Goal: Task Accomplishment & Management: Use online tool/utility

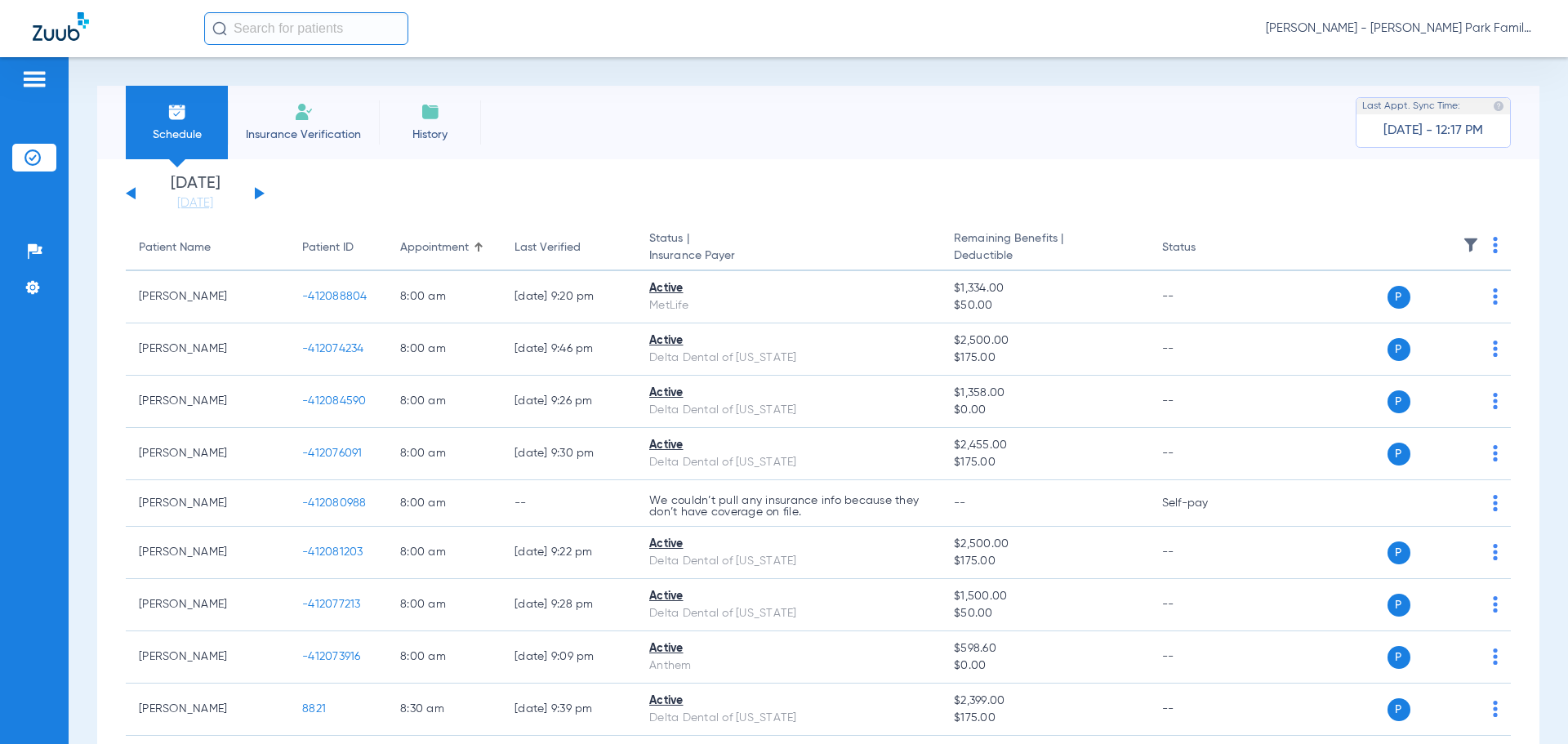
click at [1463, 243] on img at bounding box center [1471, 245] width 16 height 16
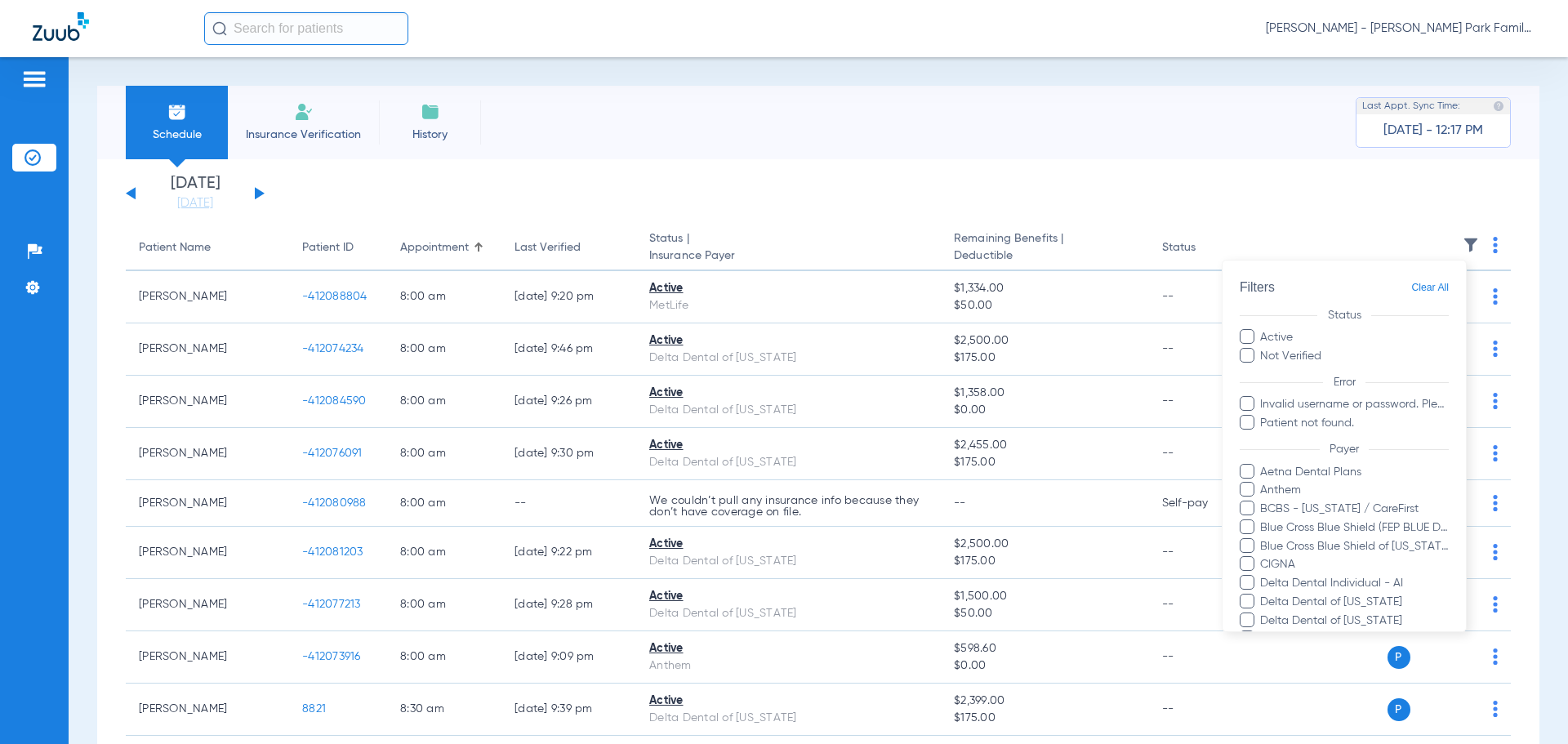
click at [622, 167] on div at bounding box center [784, 372] width 1568 height 744
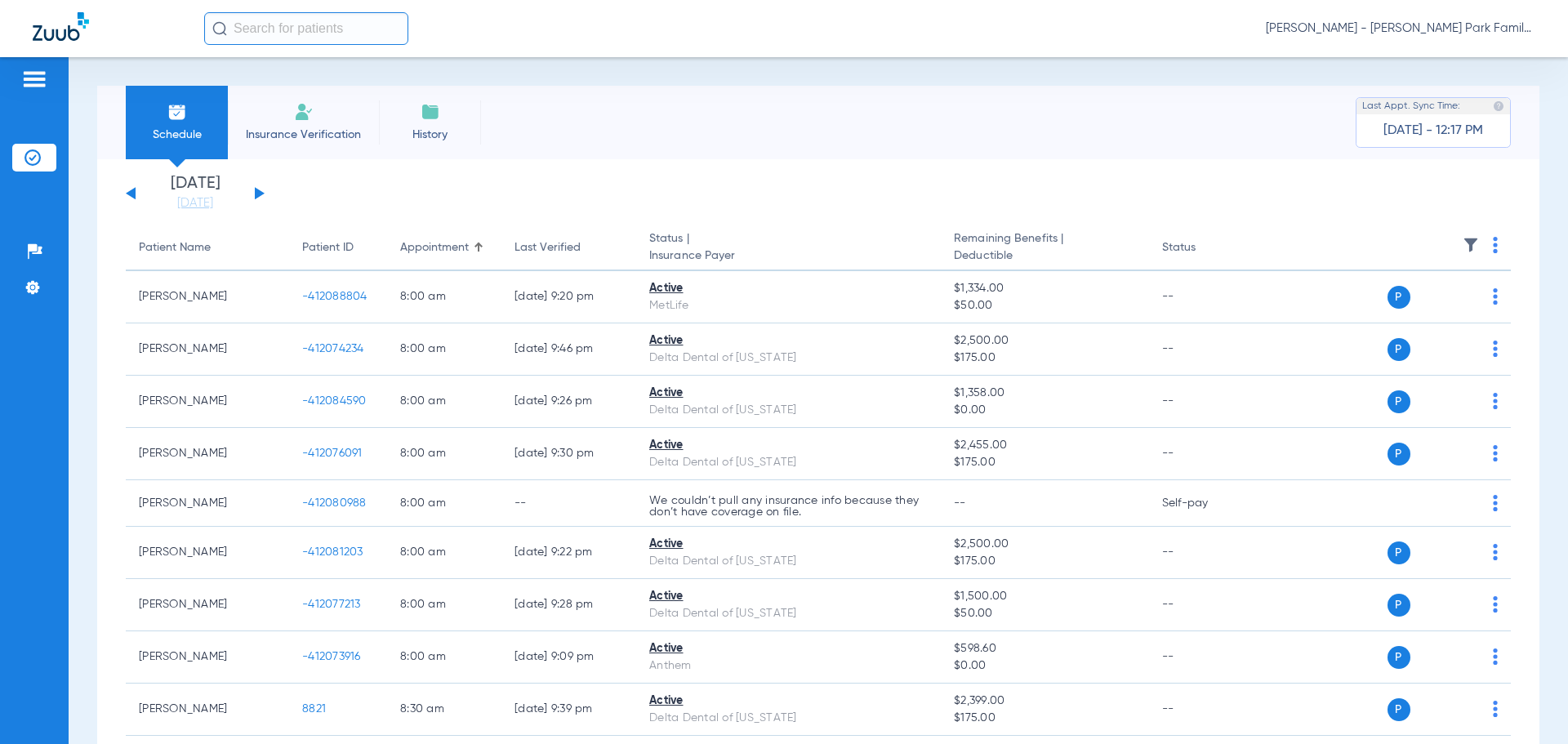
click at [261, 192] on button at bounding box center [259, 193] width 10 height 12
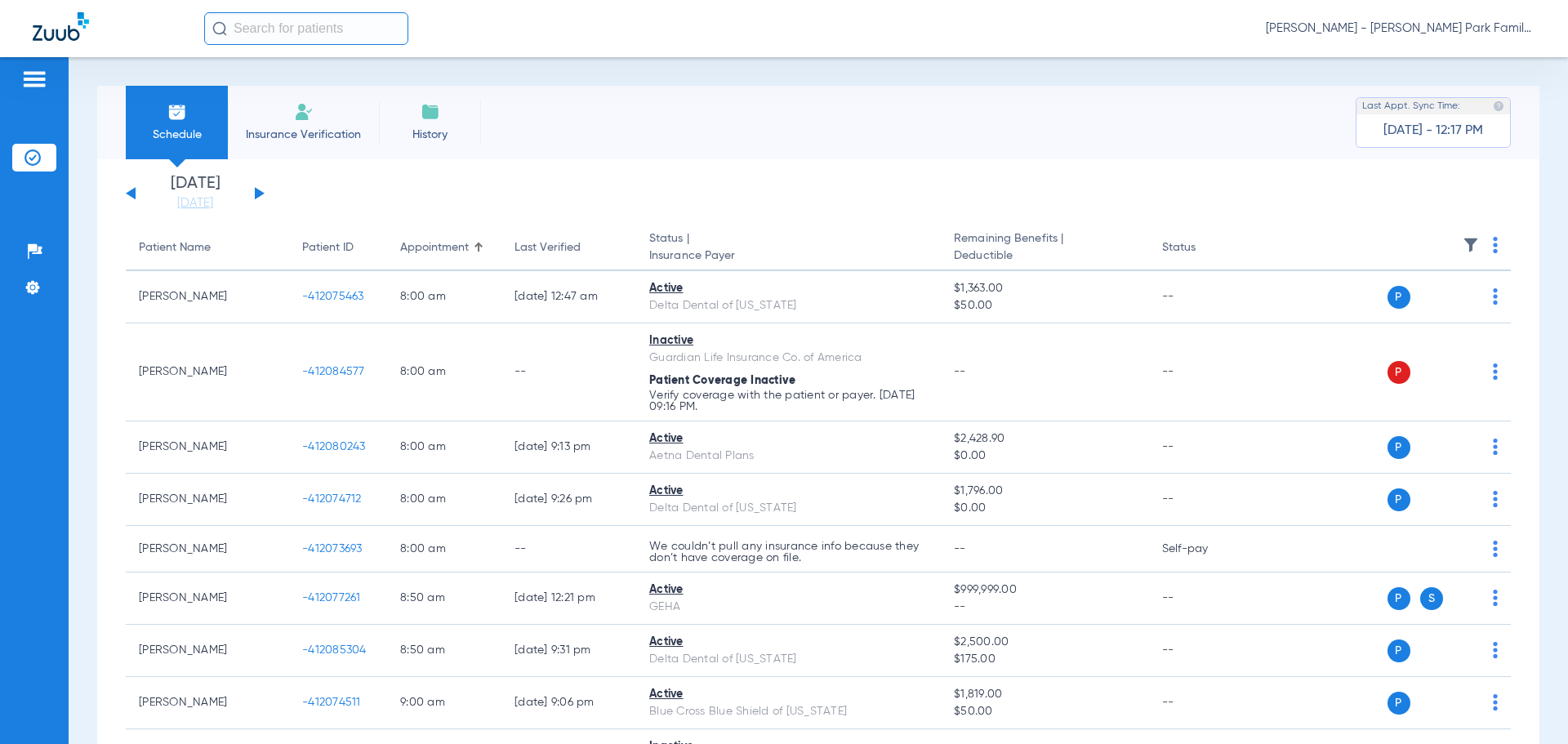
click at [1463, 238] on img at bounding box center [1471, 245] width 16 height 16
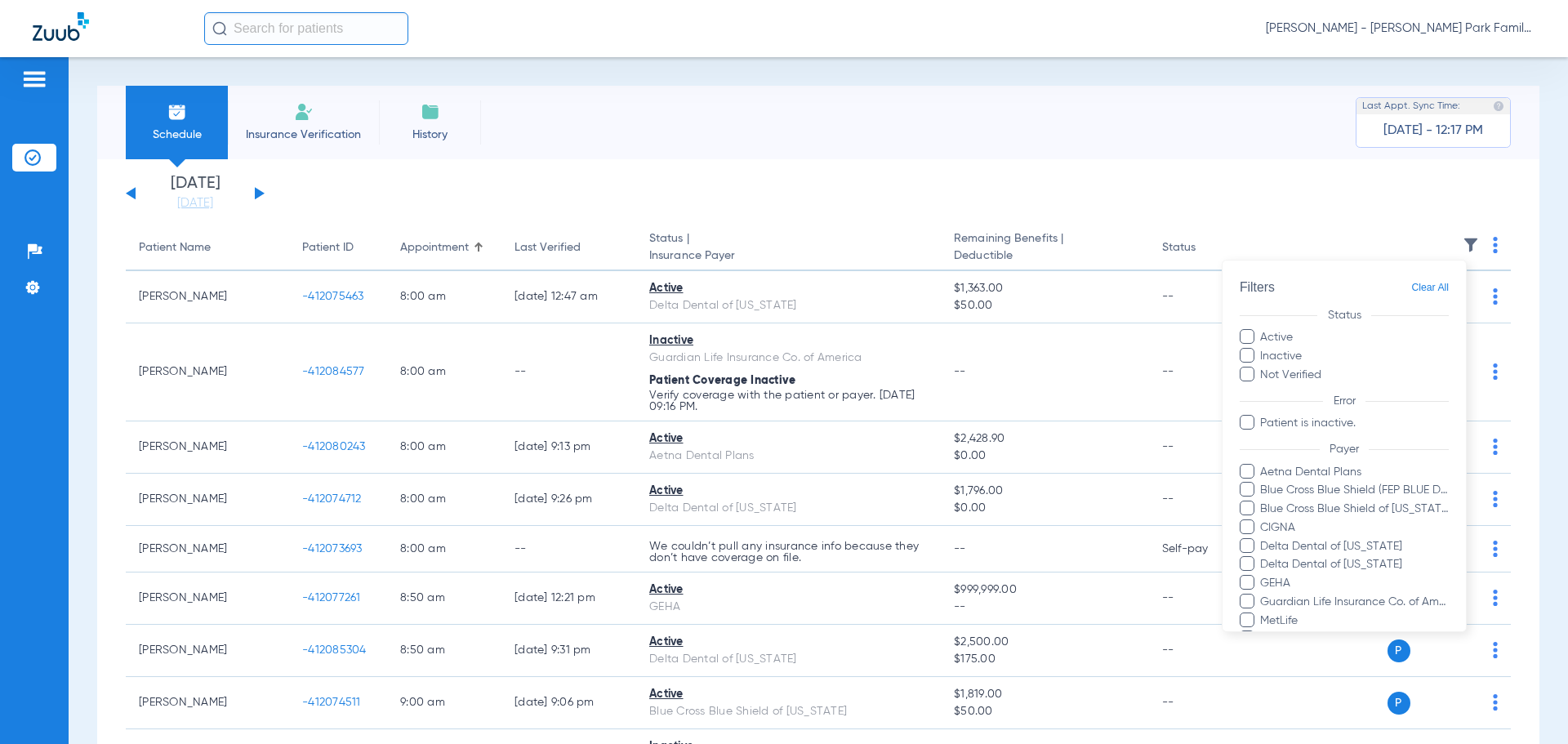
scroll to position [223, 0]
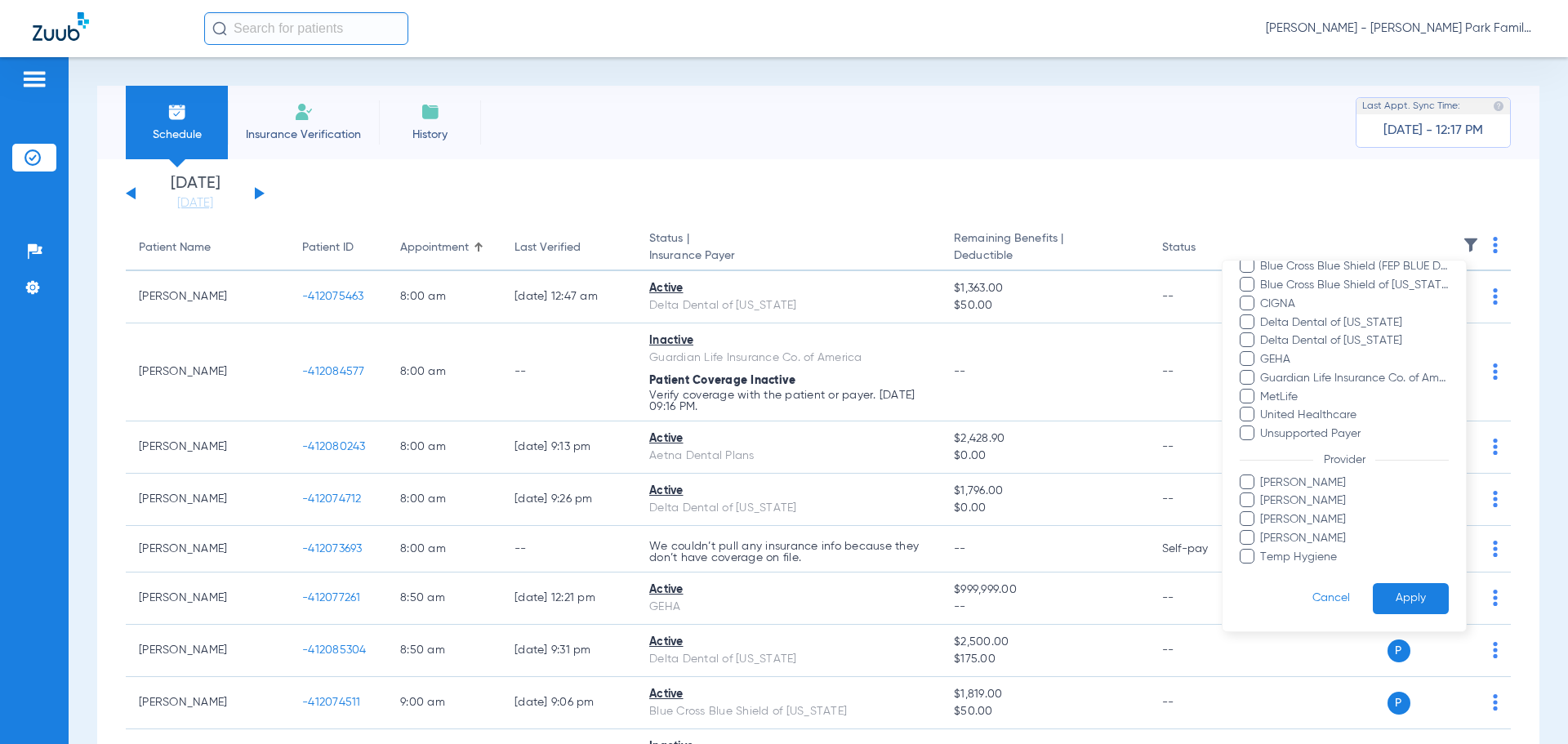
click at [1279, 486] on span "[PERSON_NAME]" at bounding box center [1354, 483] width 190 height 17
click at [1262, 495] on input "[PERSON_NAME]" at bounding box center [1262, 495] width 0 height 0
click at [1404, 593] on button "Apply" at bounding box center [1411, 599] width 76 height 32
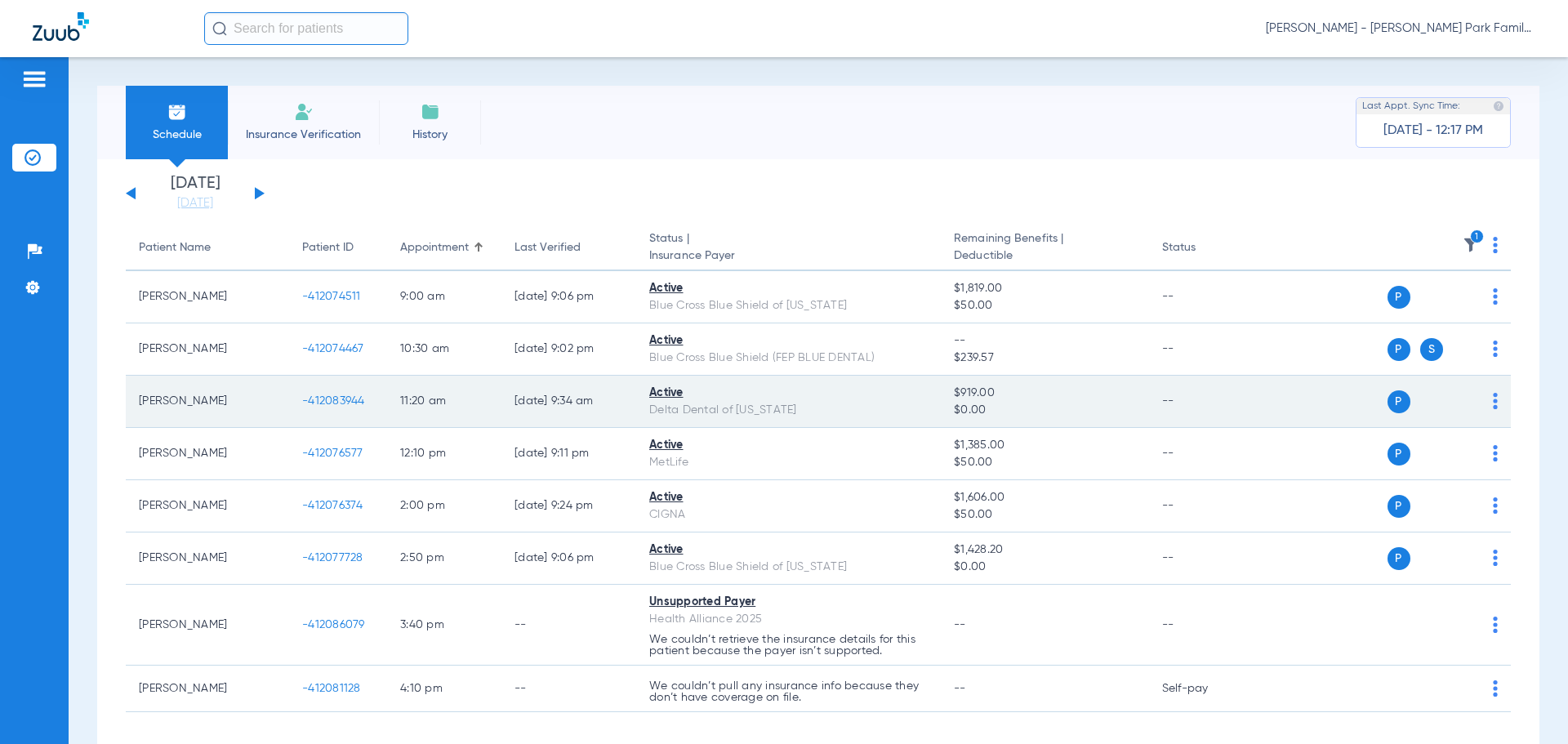
scroll to position [73, 0]
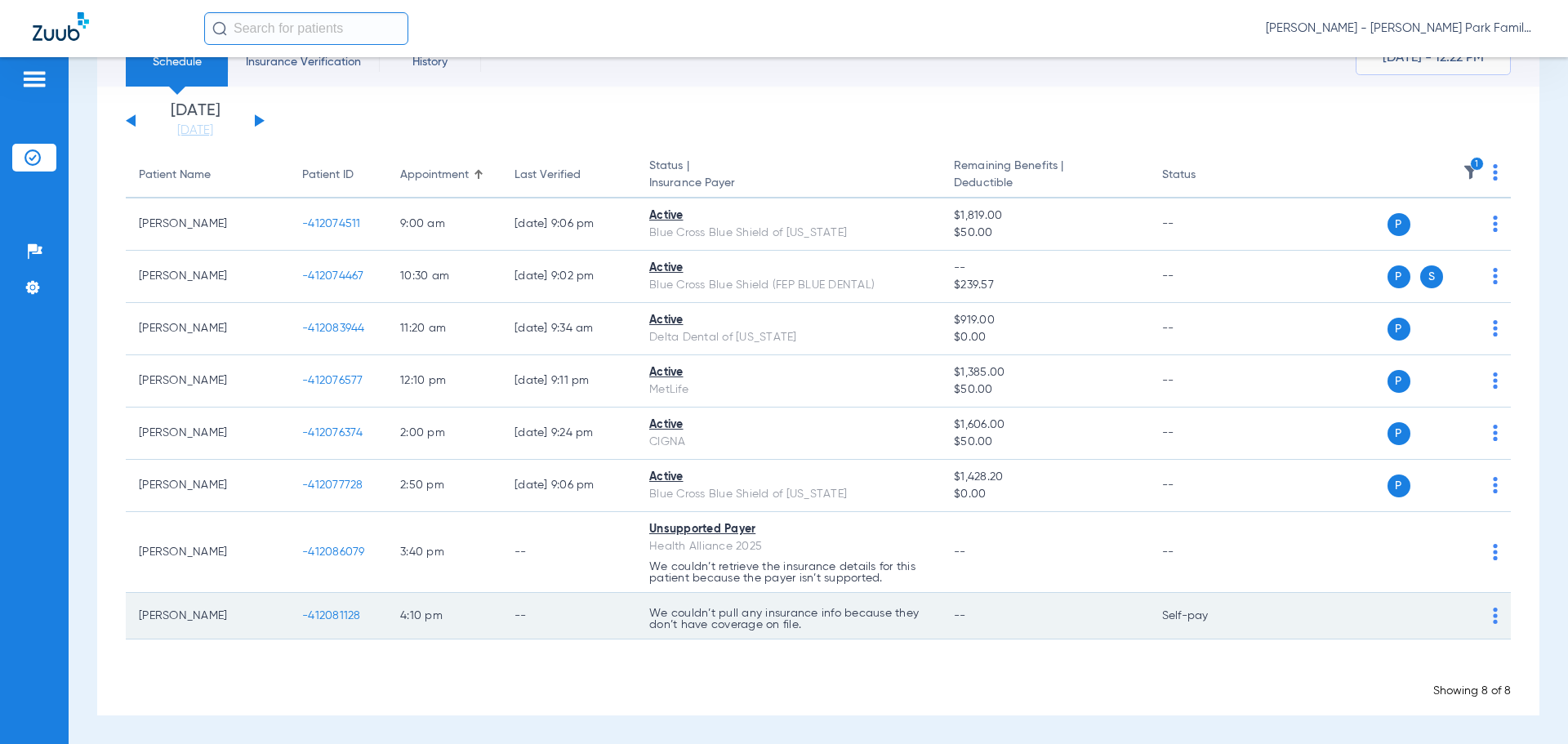
click at [1493, 617] on img at bounding box center [1495, 616] width 5 height 16
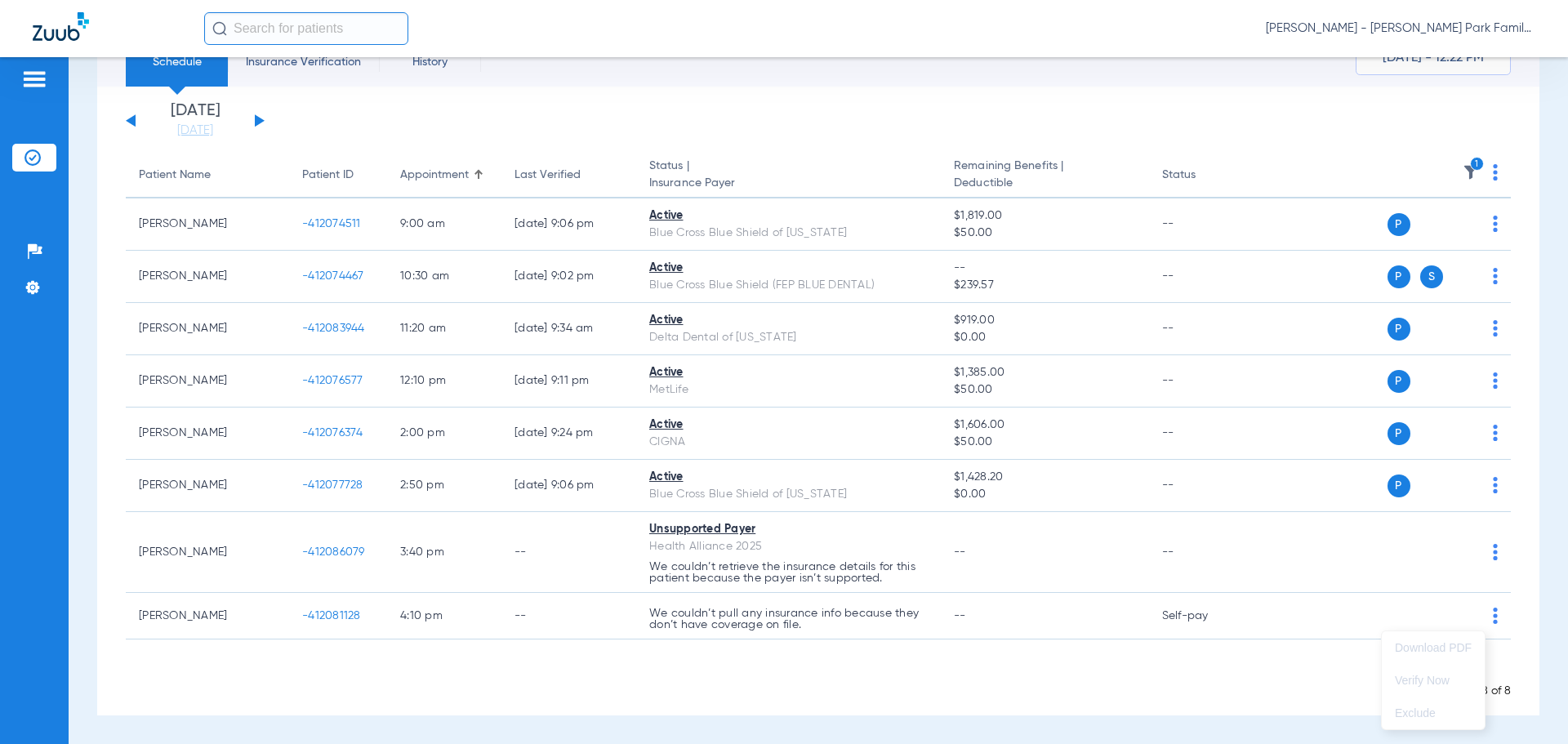
click at [1294, 657] on div at bounding box center [784, 372] width 1568 height 744
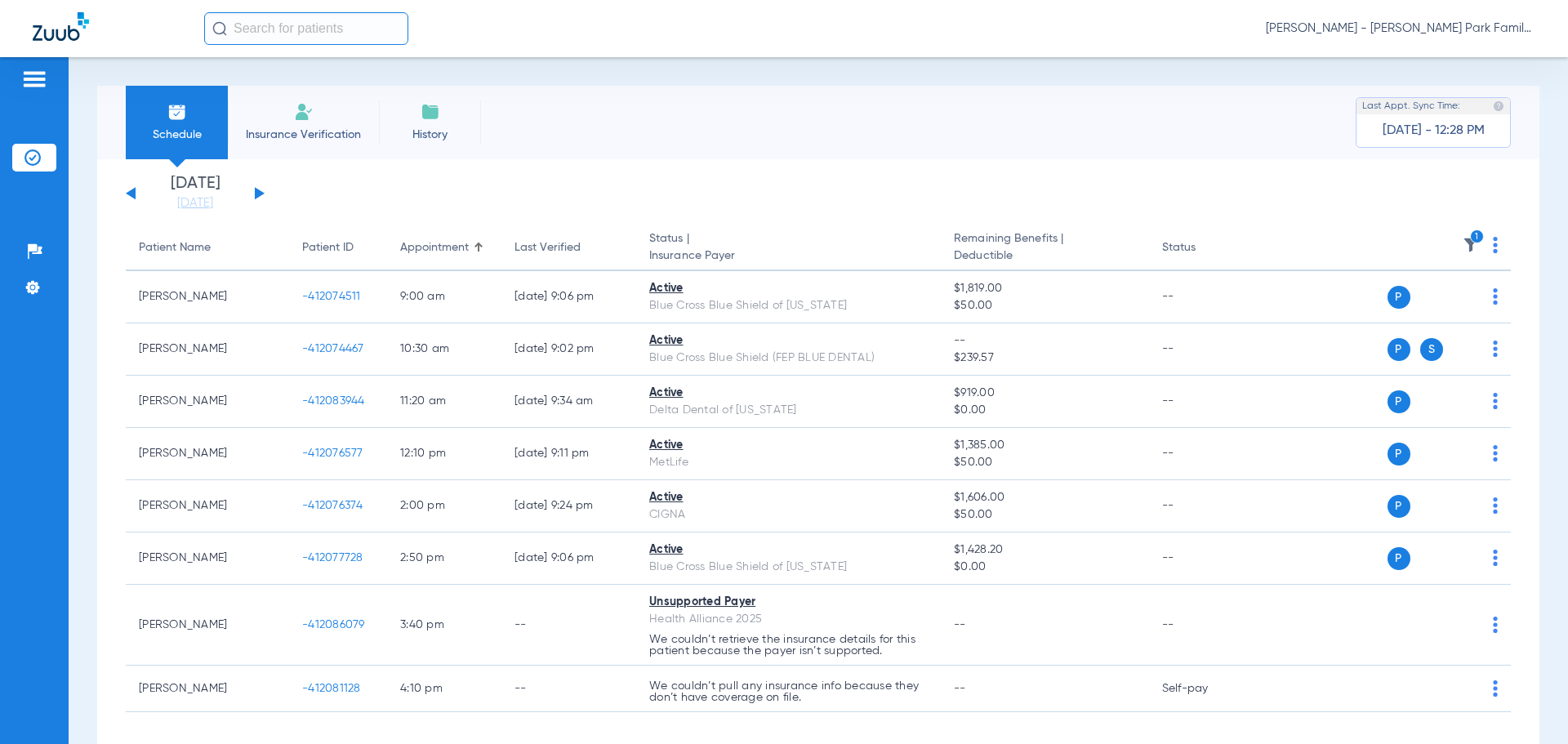
click at [1463, 244] on img at bounding box center [1471, 245] width 16 height 16
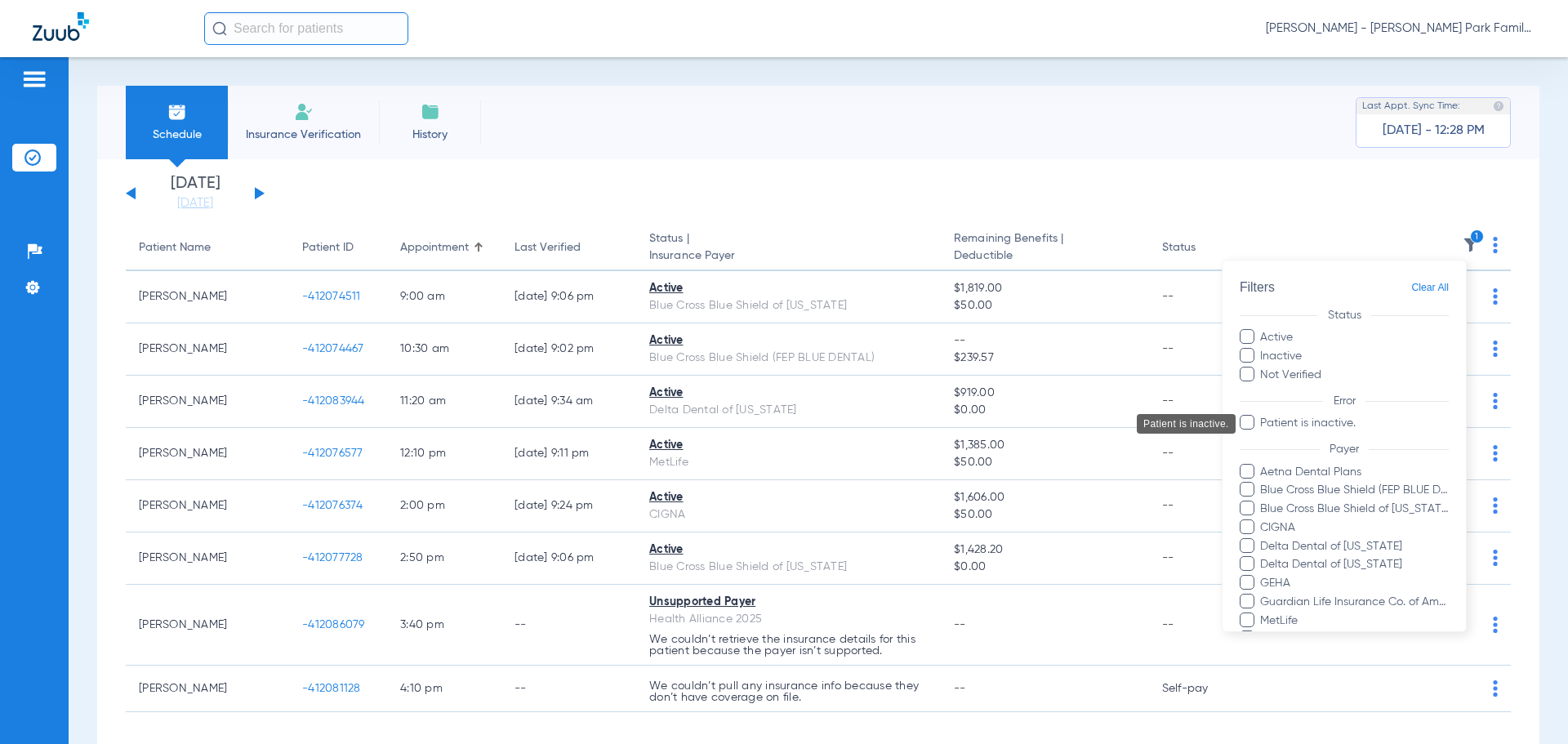
scroll to position [223, 0]
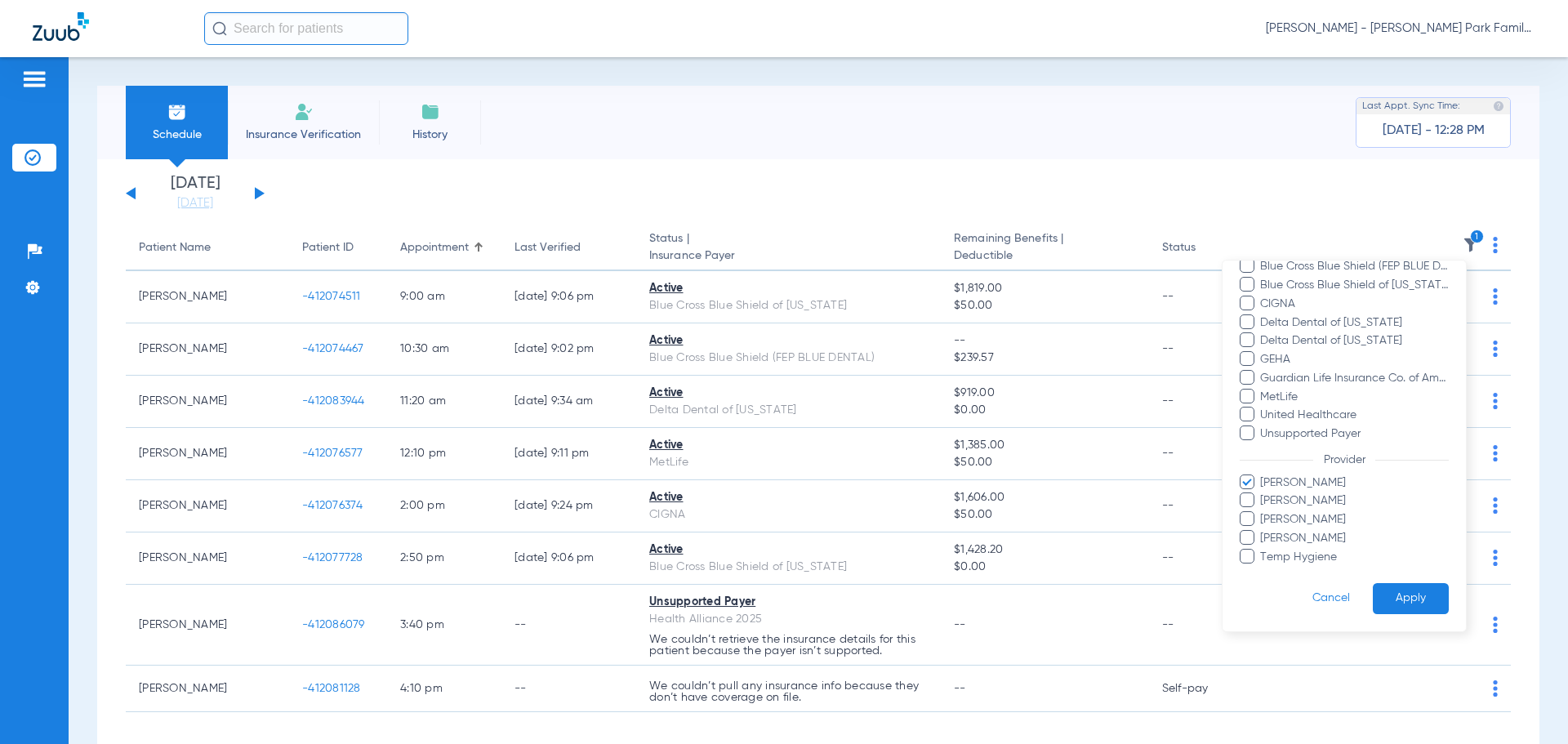
click at [1317, 505] on span "[PERSON_NAME]" at bounding box center [1354, 501] width 190 height 17
click at [1262, 512] on input "[PERSON_NAME]" at bounding box center [1262, 512] width 0 height 0
click at [1309, 488] on span "[PERSON_NAME]" at bounding box center [1354, 483] width 190 height 17
click at [1262, 495] on input "[PERSON_NAME]" at bounding box center [1262, 495] width 0 height 0
click at [1373, 594] on button "Apply" at bounding box center [1411, 599] width 76 height 32
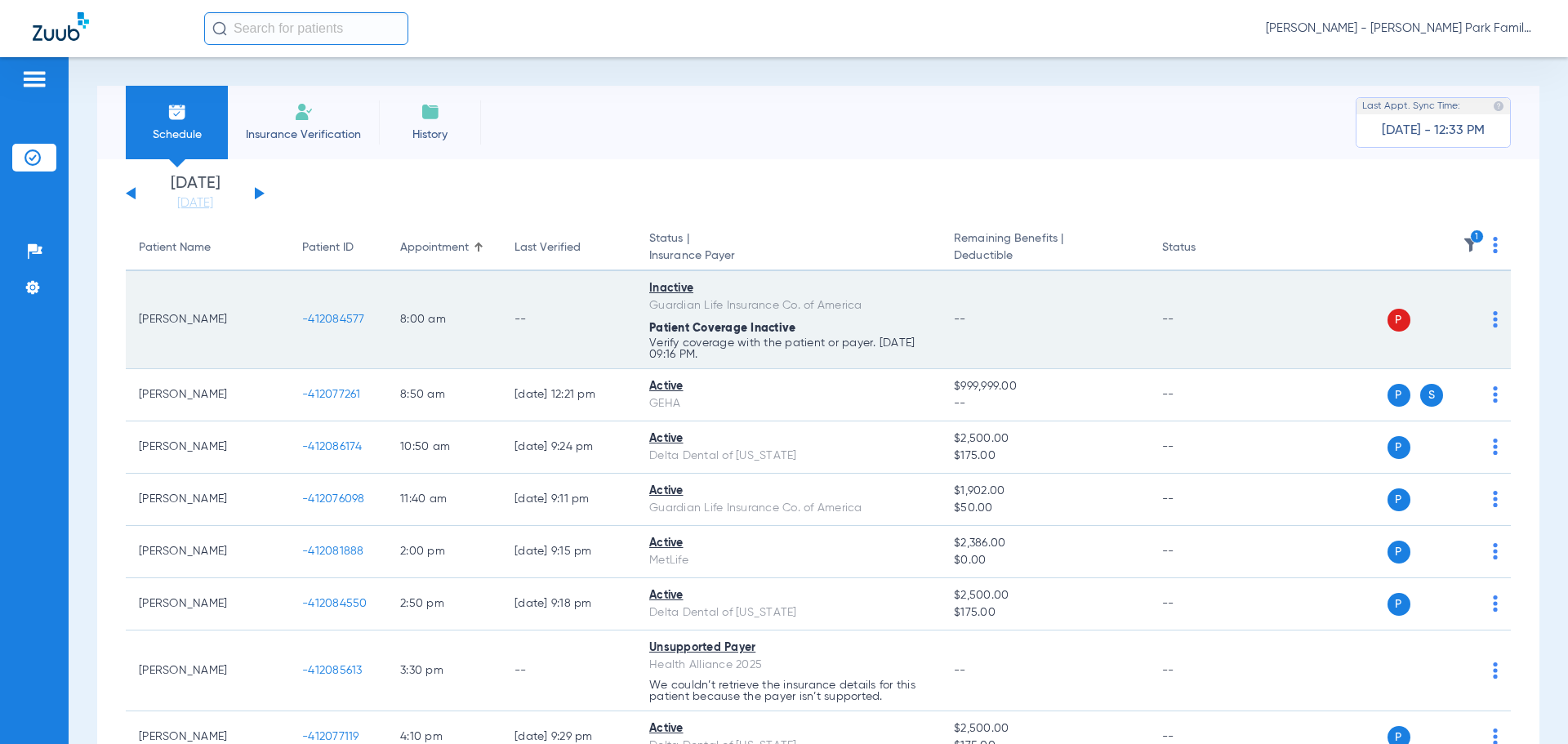
click at [1493, 323] on img at bounding box center [1495, 319] width 5 height 16
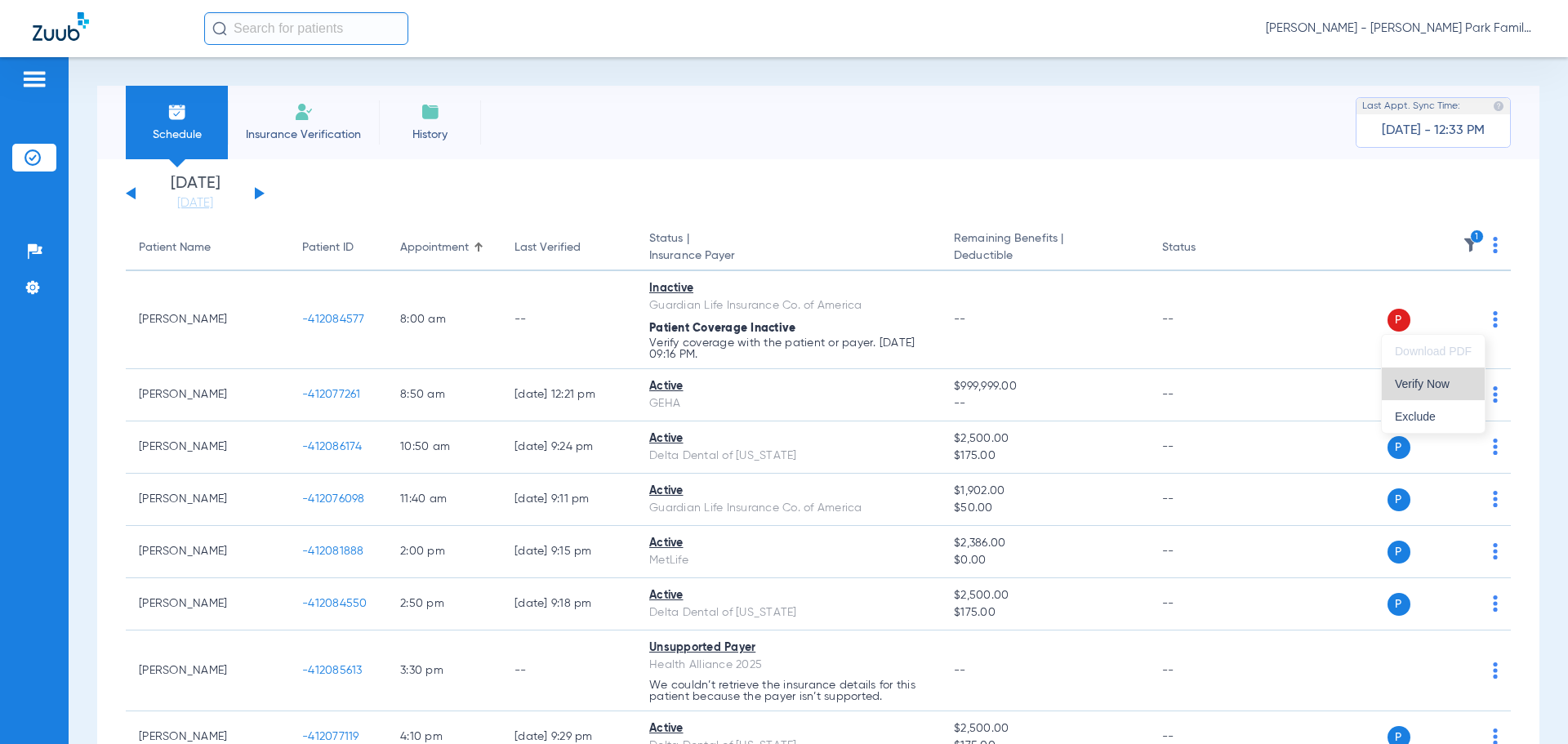
click at [1453, 386] on span "Verify Now" at bounding box center [1433, 384] width 77 height 11
